Goal: Find contact information: Find contact information

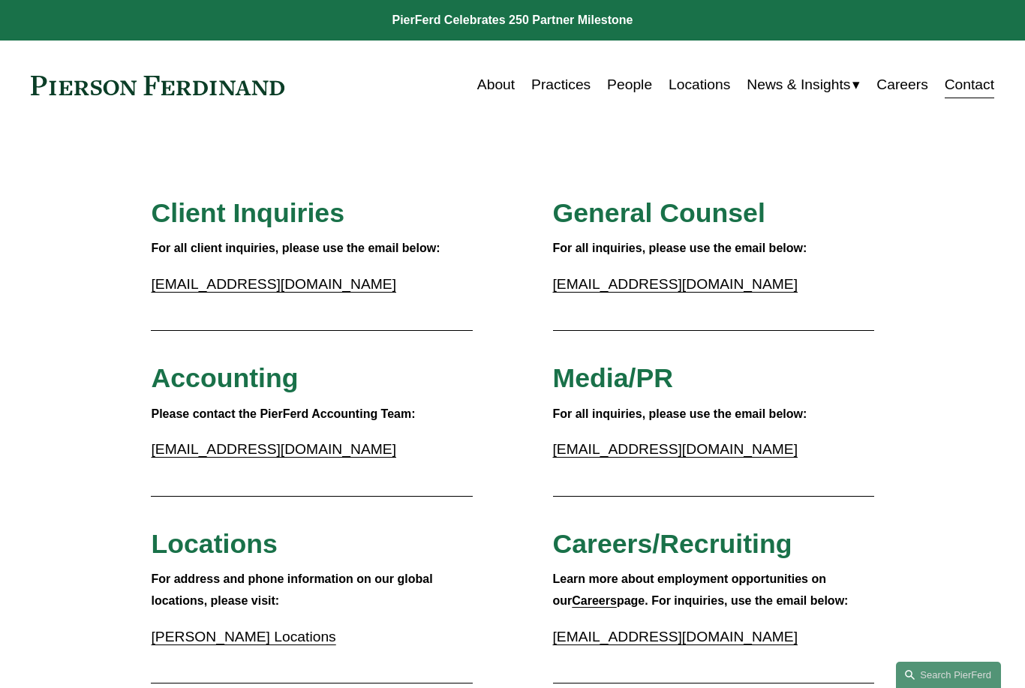
click at [984, 96] on link "Contact" at bounding box center [970, 85] width 50 height 29
click at [981, 84] on link "Contact" at bounding box center [970, 85] width 50 height 29
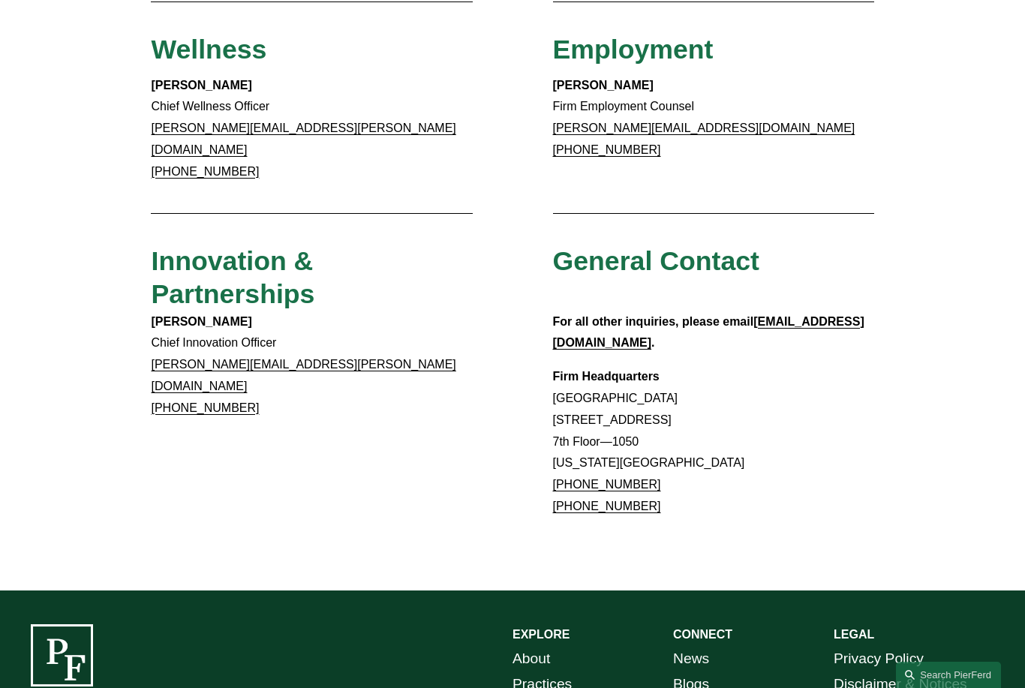
scroll to position [1131, 0]
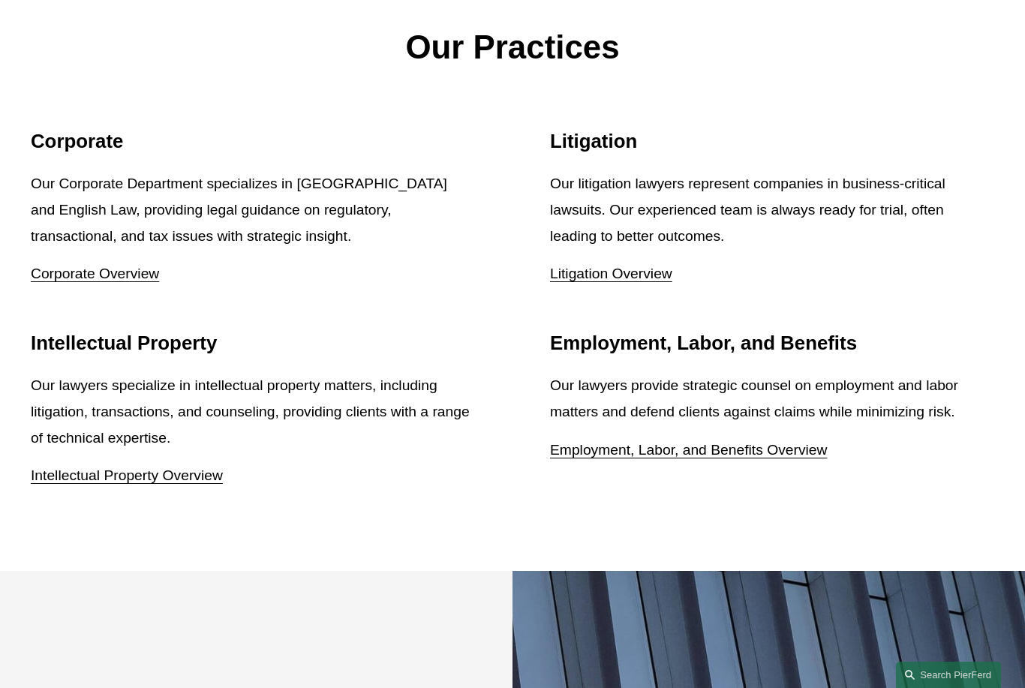
scroll to position [1739, 0]
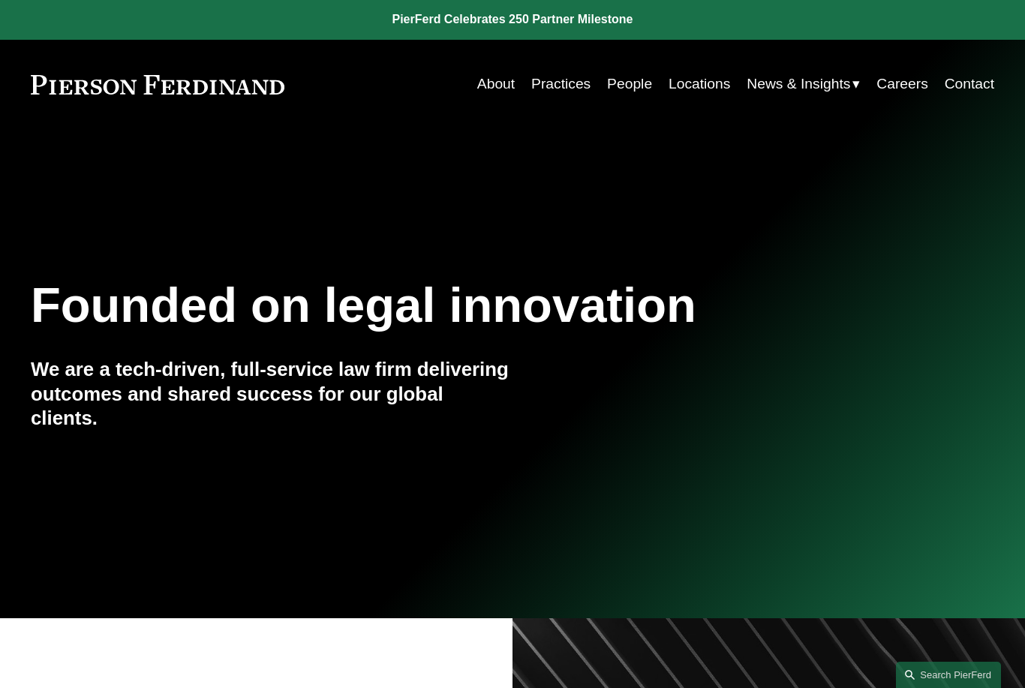
scroll to position [2, 0]
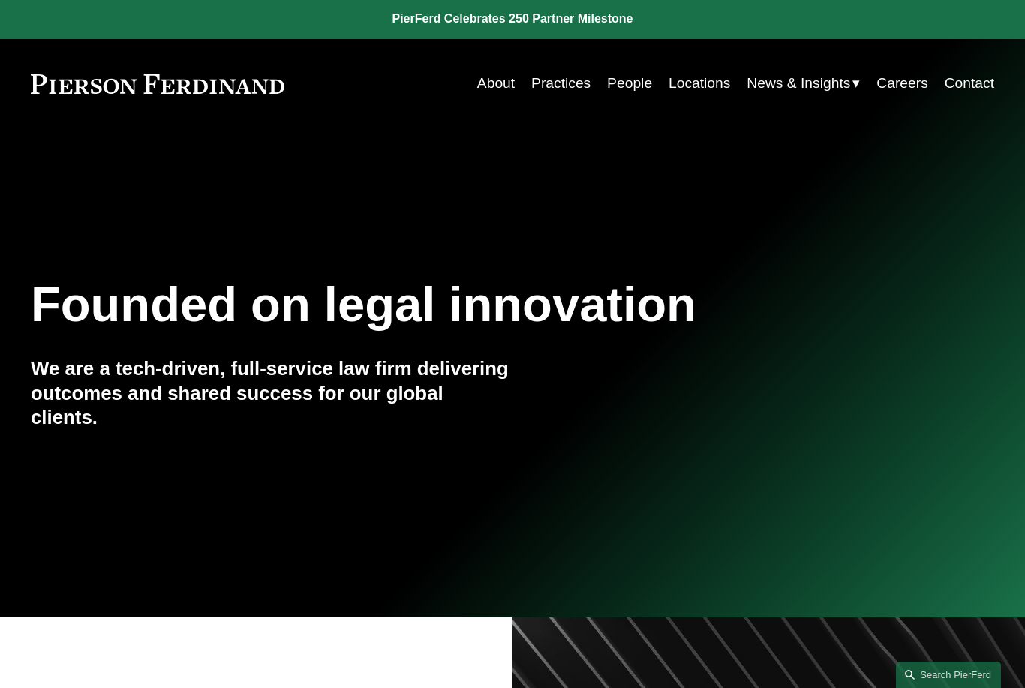
click at [502, 89] on link "About" at bounding box center [496, 83] width 38 height 29
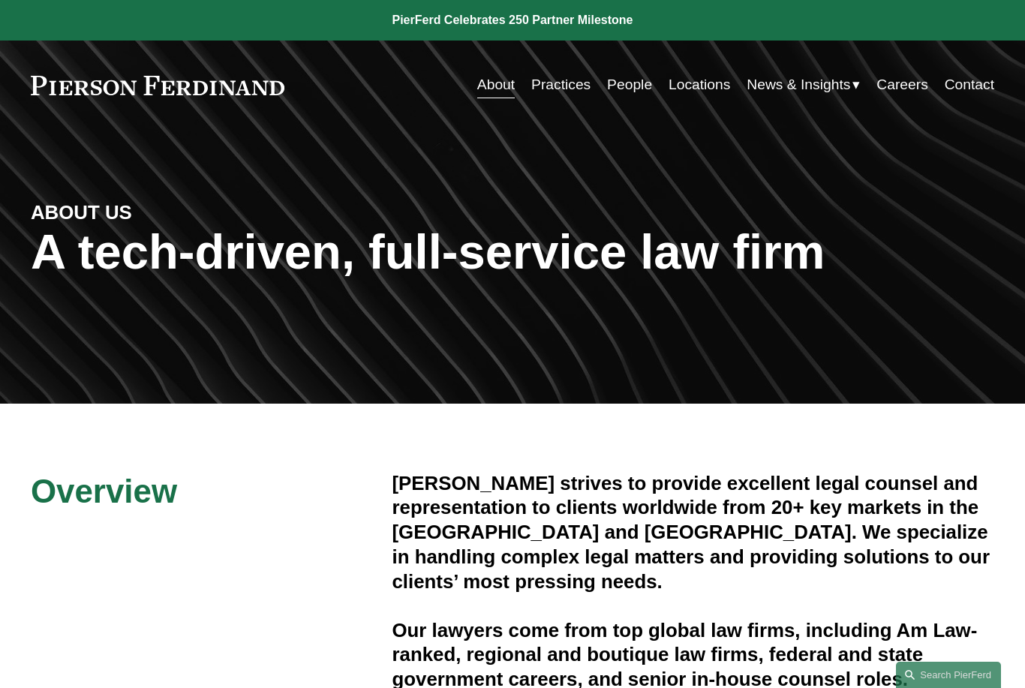
click at [501, 90] on link "About" at bounding box center [496, 85] width 38 height 29
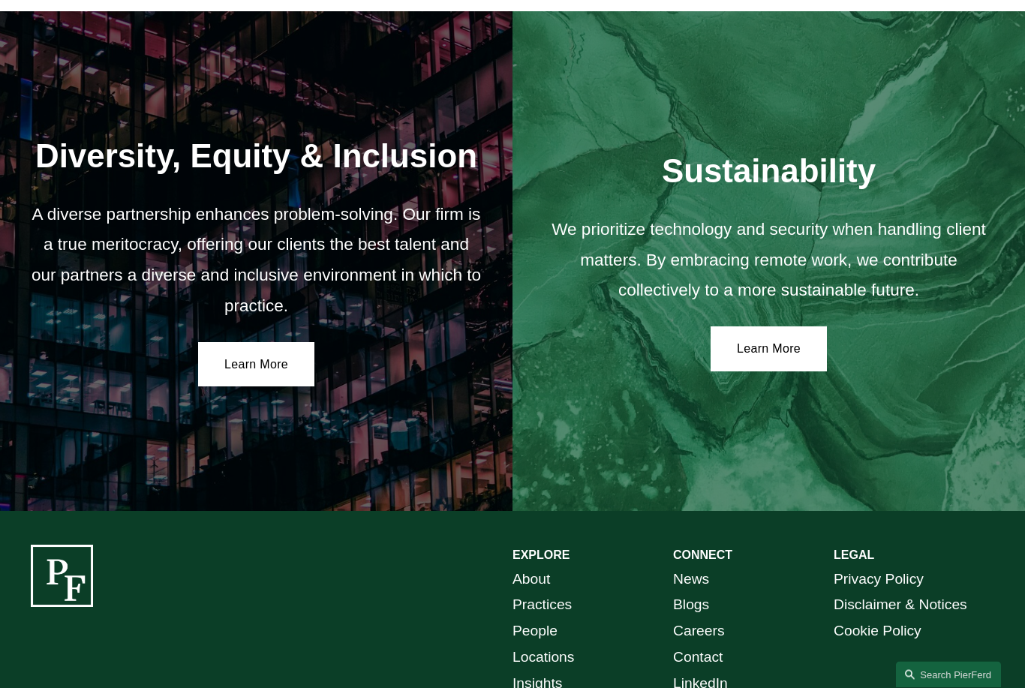
scroll to position [2348, 0]
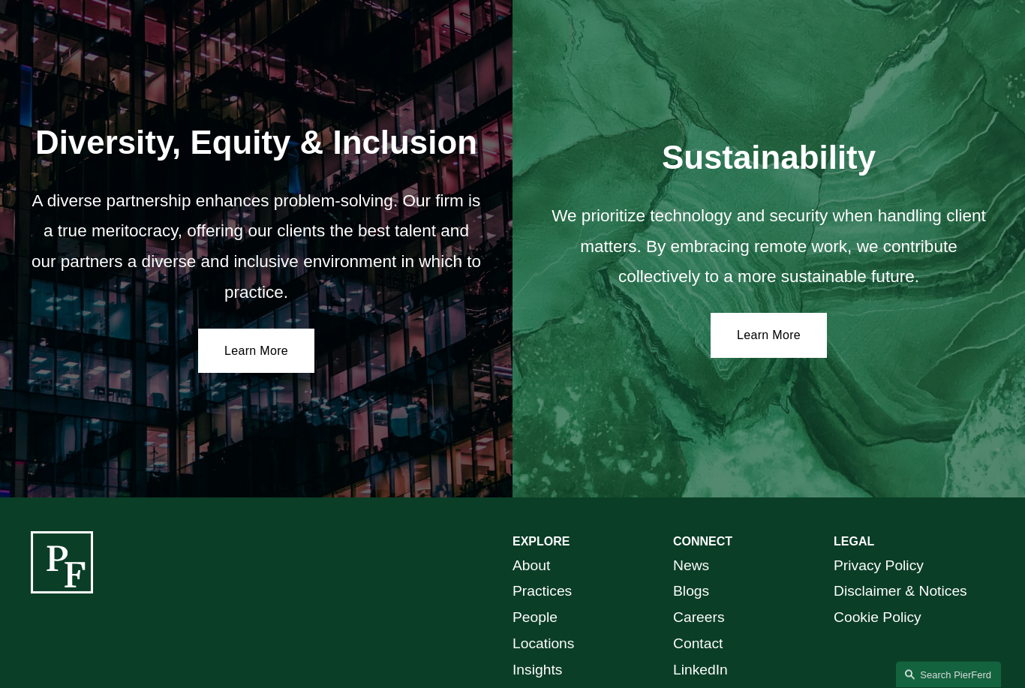
click at [550, 554] on link "About" at bounding box center [532, 567] width 38 height 26
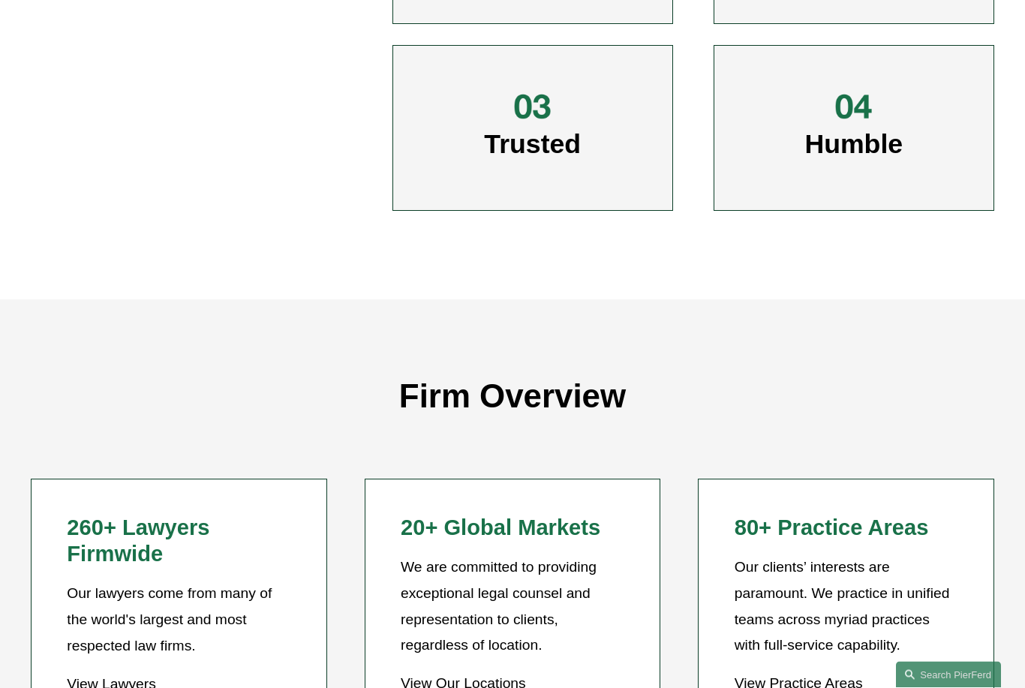
click at [657, 648] on li "20+ Global Markets We are committed to providing exceptional legal counsel and …" at bounding box center [513, 614] width 296 height 269
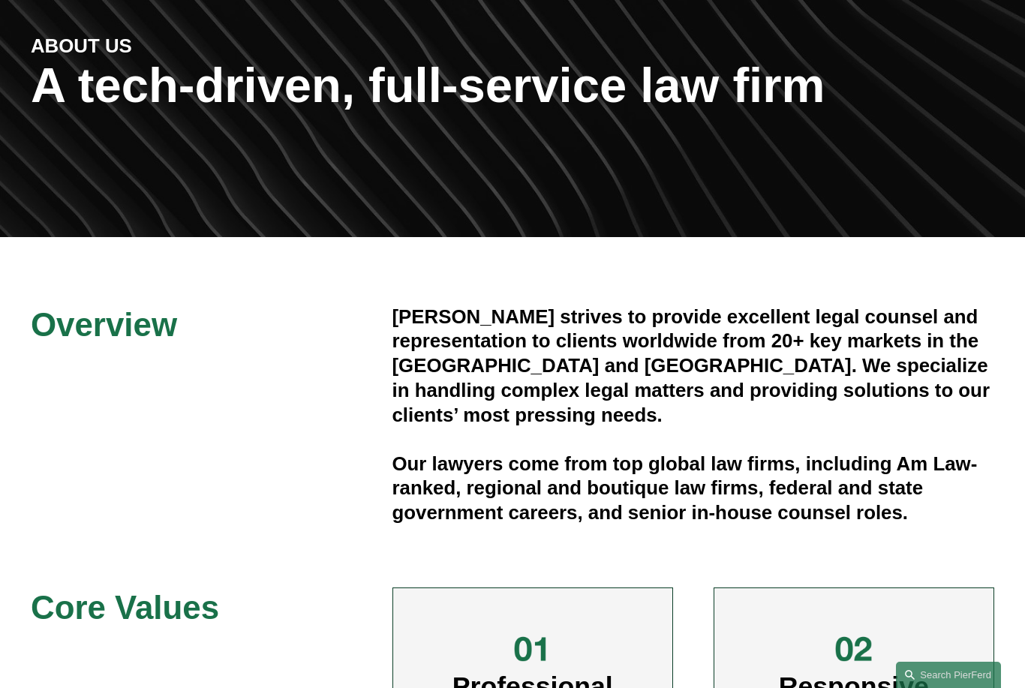
scroll to position [193, 0]
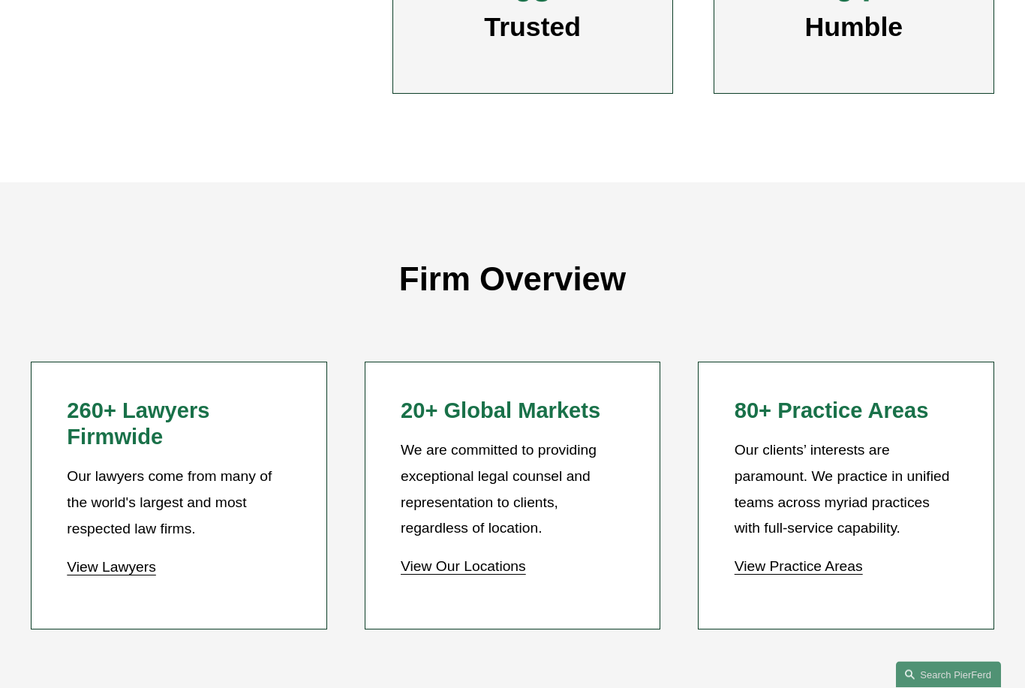
click at [1016, 566] on ul "260+ Lawyers Firmwide Our lawyers come from many of the world's largest and mos…" at bounding box center [512, 497] width 1025 height 269
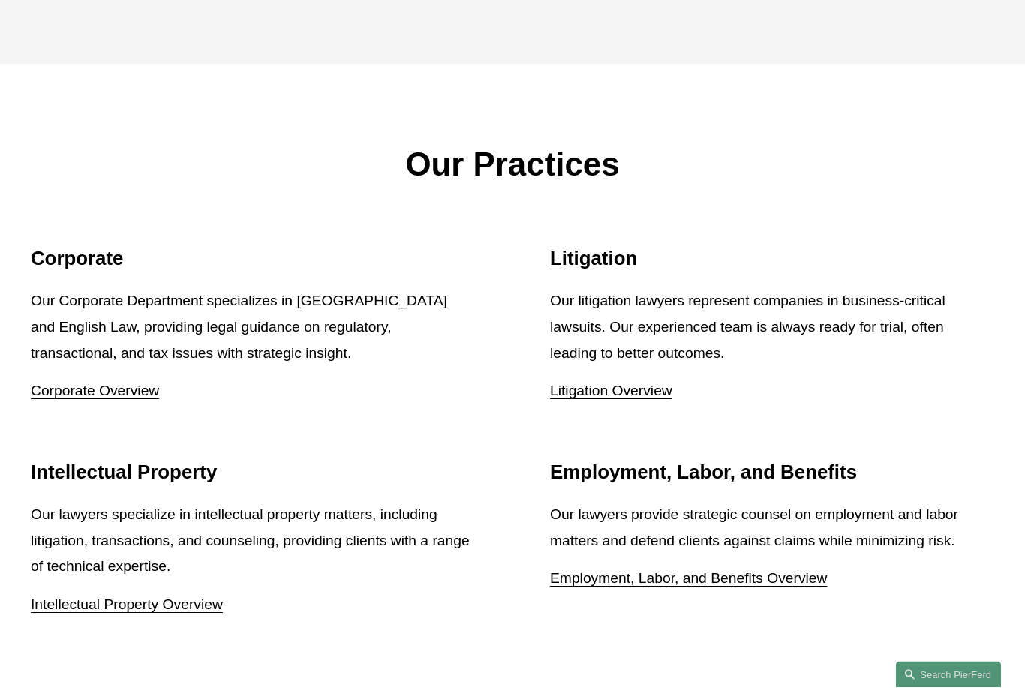
scroll to position [1633, 0]
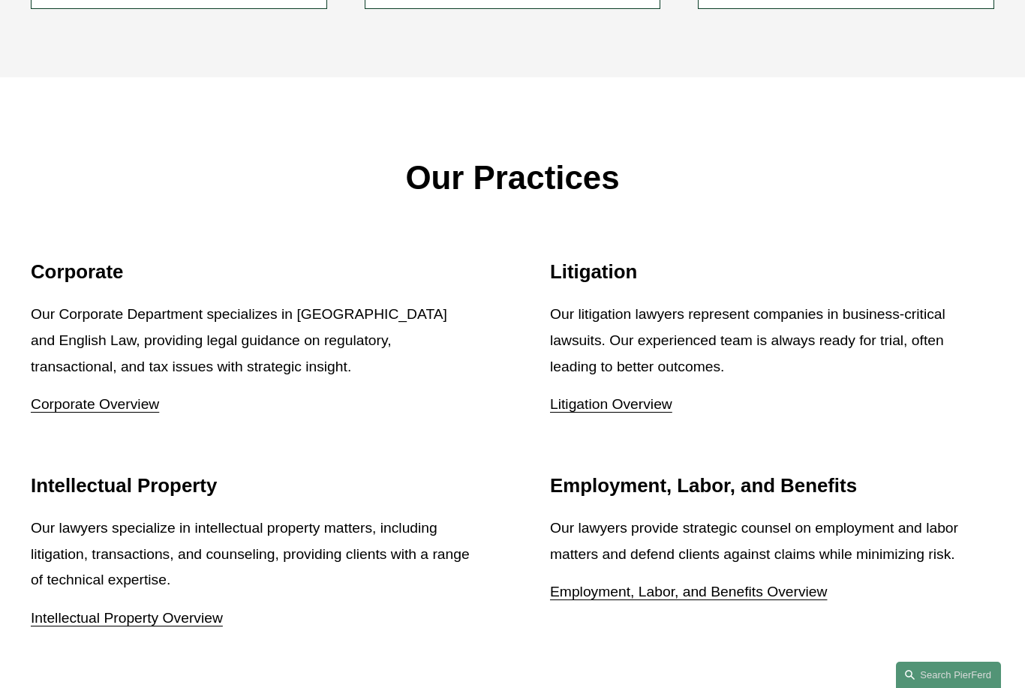
click at [143, 396] on link "Corporate Overview" at bounding box center [95, 404] width 128 height 16
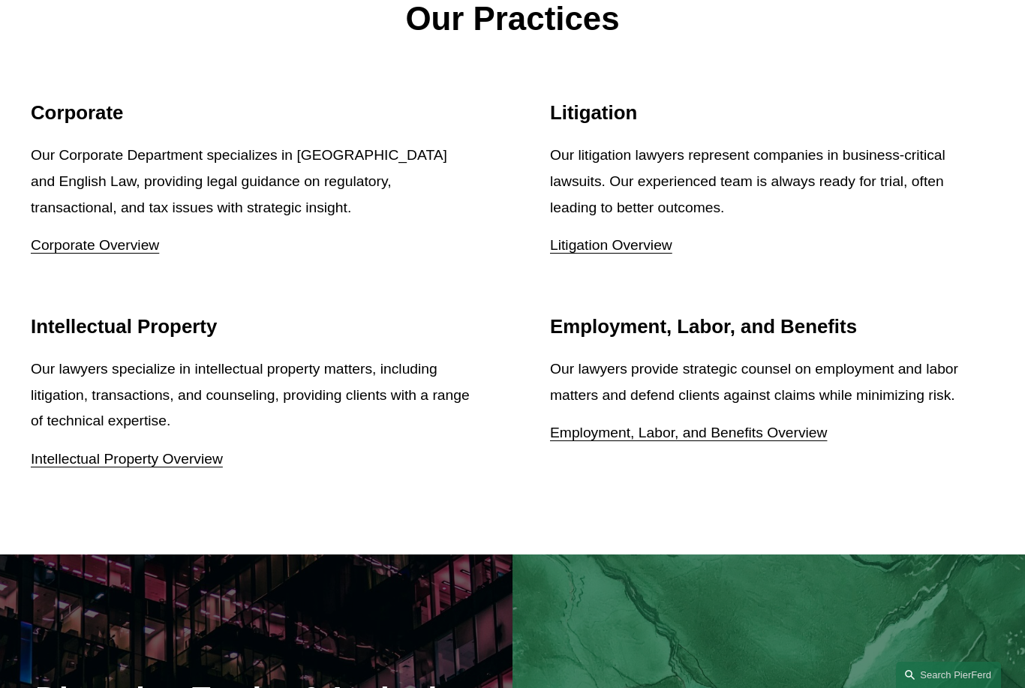
scroll to position [1807, 0]
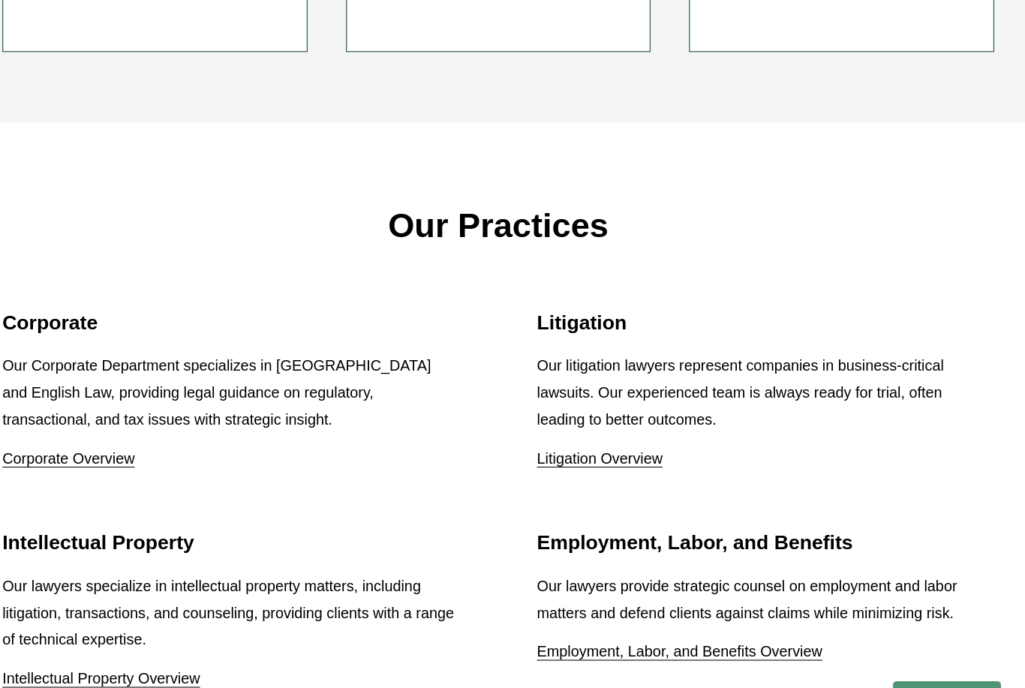
scroll to position [1577, 0]
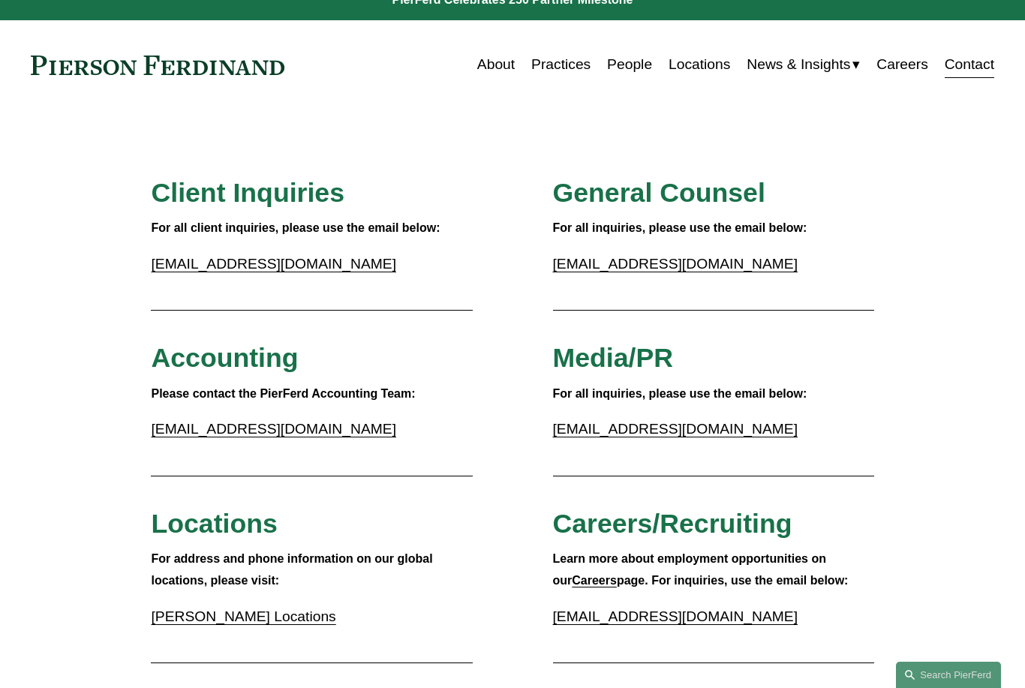
scroll to position [29, 0]
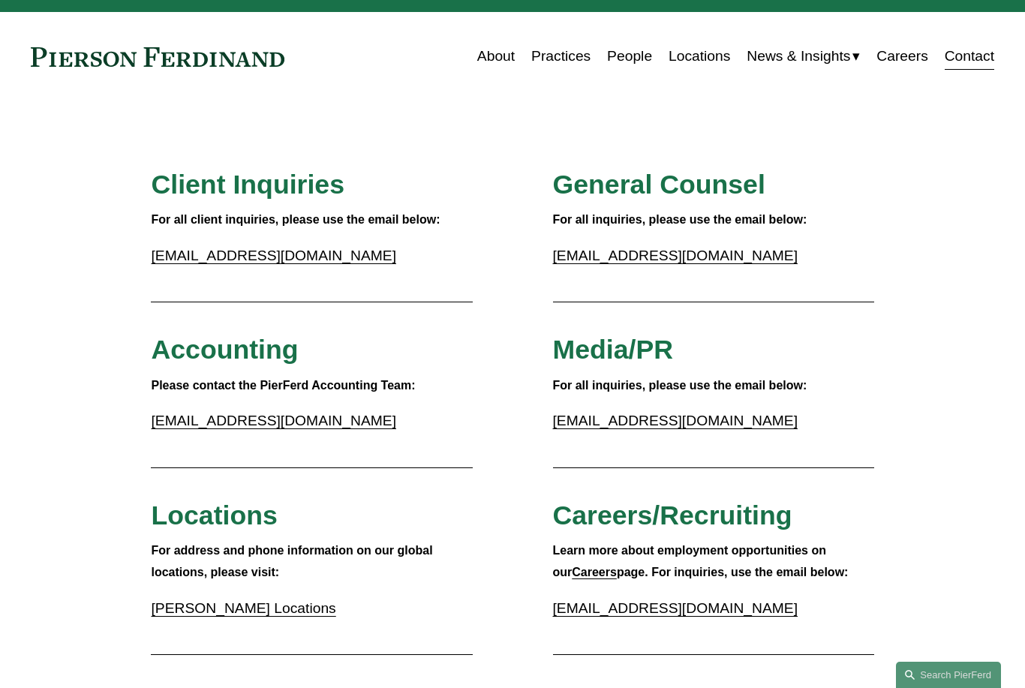
click at [648, 257] on link "[EMAIL_ADDRESS][DOMAIN_NAME]" at bounding box center [675, 256] width 245 height 16
